Goal: Task Accomplishment & Management: Manage account settings

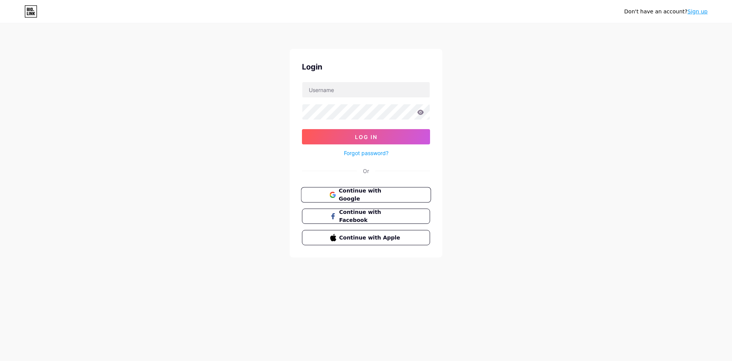
click at [401, 200] on button "Continue with Google" at bounding box center [366, 195] width 130 height 16
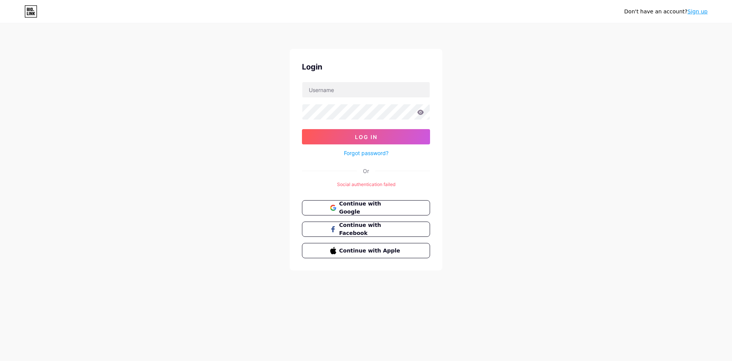
click at [703, 12] on link "Sign up" at bounding box center [698, 11] width 20 height 6
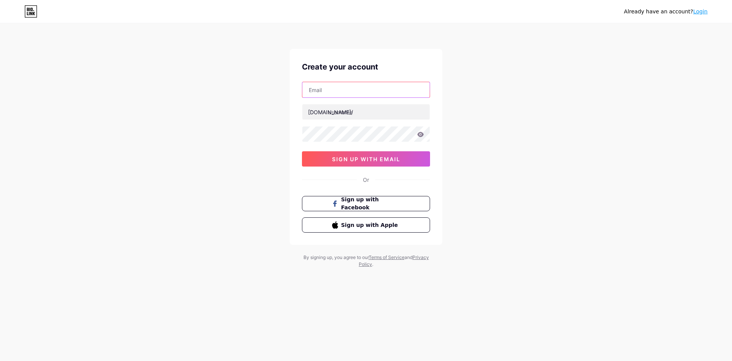
click at [347, 89] on input "text" at bounding box center [366, 89] width 127 height 15
paste input "campbellchloeys592@gmail.com"
type input "campbellchloeys592@gmail.com"
click at [345, 117] on input "text" at bounding box center [366, 111] width 127 height 15
type input "vk8bet63"
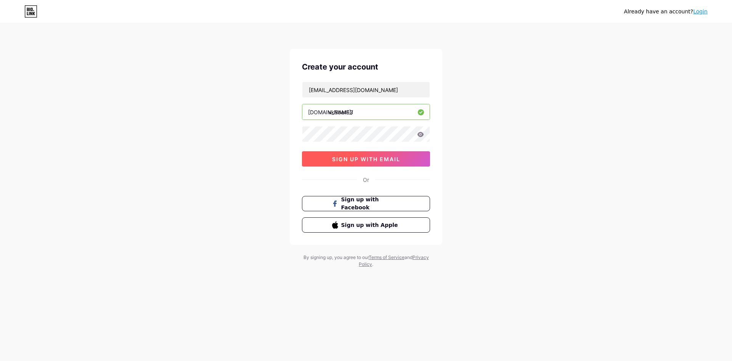
click at [394, 161] on span "sign up with email" at bounding box center [366, 159] width 68 height 6
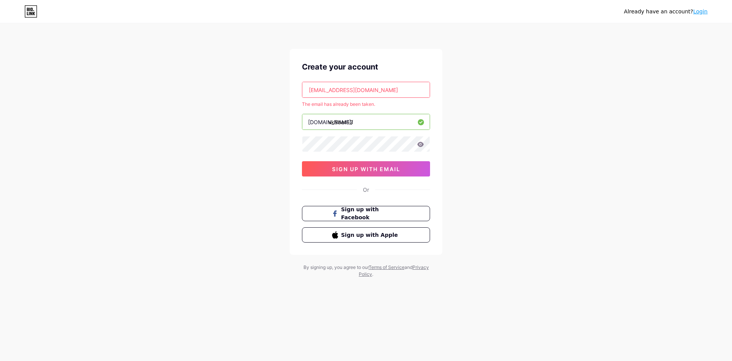
click at [702, 13] on link "Login" at bounding box center [701, 11] width 14 height 6
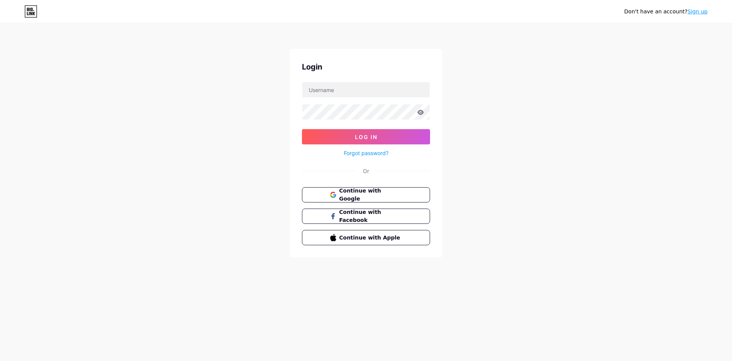
click at [483, 178] on div "Don't have an account? Sign up Login Log In Forgot password? Or Continue with G…" at bounding box center [366, 141] width 732 height 282
click at [415, 194] on button "Continue with Google" at bounding box center [366, 195] width 130 height 16
click at [396, 195] on span "Continue with Google" at bounding box center [371, 195] width 64 height 16
click at [401, 195] on span "Continue with Google" at bounding box center [371, 195] width 64 height 16
click at [410, 193] on button "Continue with Google" at bounding box center [366, 195] width 130 height 16
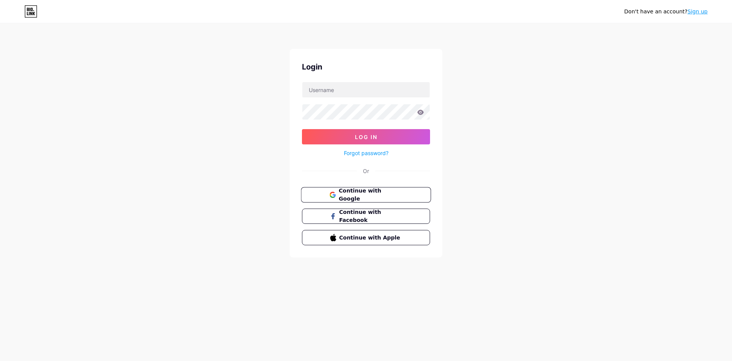
click at [343, 192] on span "Continue with Google" at bounding box center [371, 195] width 64 height 16
click at [390, 190] on span "Continue with Google" at bounding box center [371, 195] width 64 height 16
click at [398, 195] on span "Continue with Google" at bounding box center [371, 195] width 64 height 16
click at [398, 190] on span "Continue with Google" at bounding box center [371, 195] width 64 height 16
click at [391, 195] on span "Continue with Google" at bounding box center [371, 195] width 64 height 16
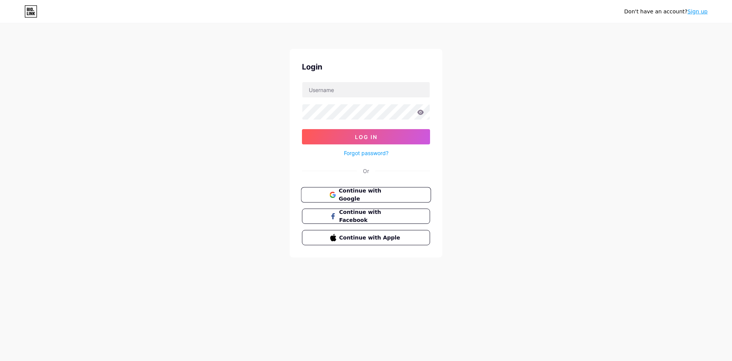
click at [394, 200] on button "Continue with Google" at bounding box center [366, 195] width 130 height 16
